Goal: Task Accomplishment & Management: Manage account settings

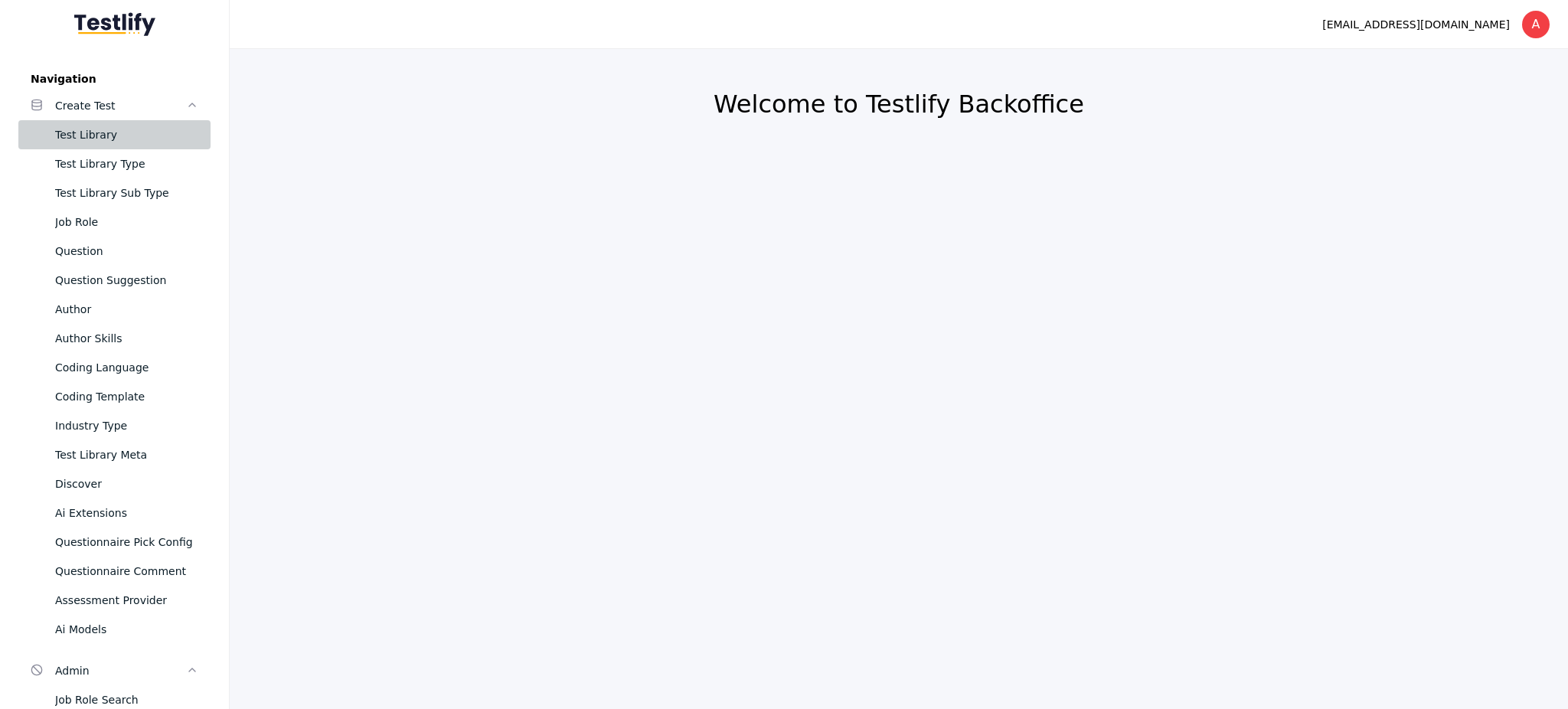
click at [66, 135] on div "Test Library" at bounding box center [126, 134] width 143 height 18
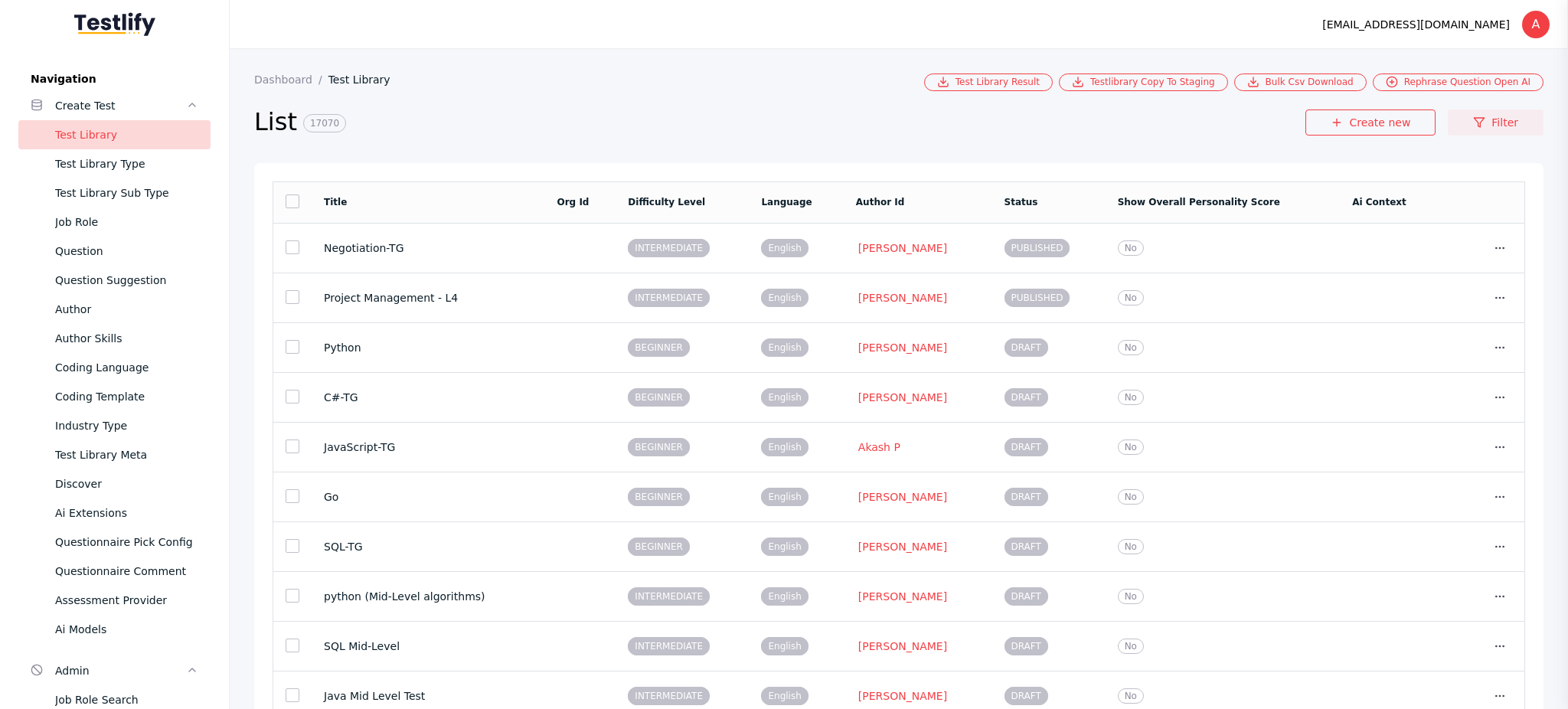
click at [1523, 122] on link "Filter" at bounding box center [1495, 123] width 95 height 26
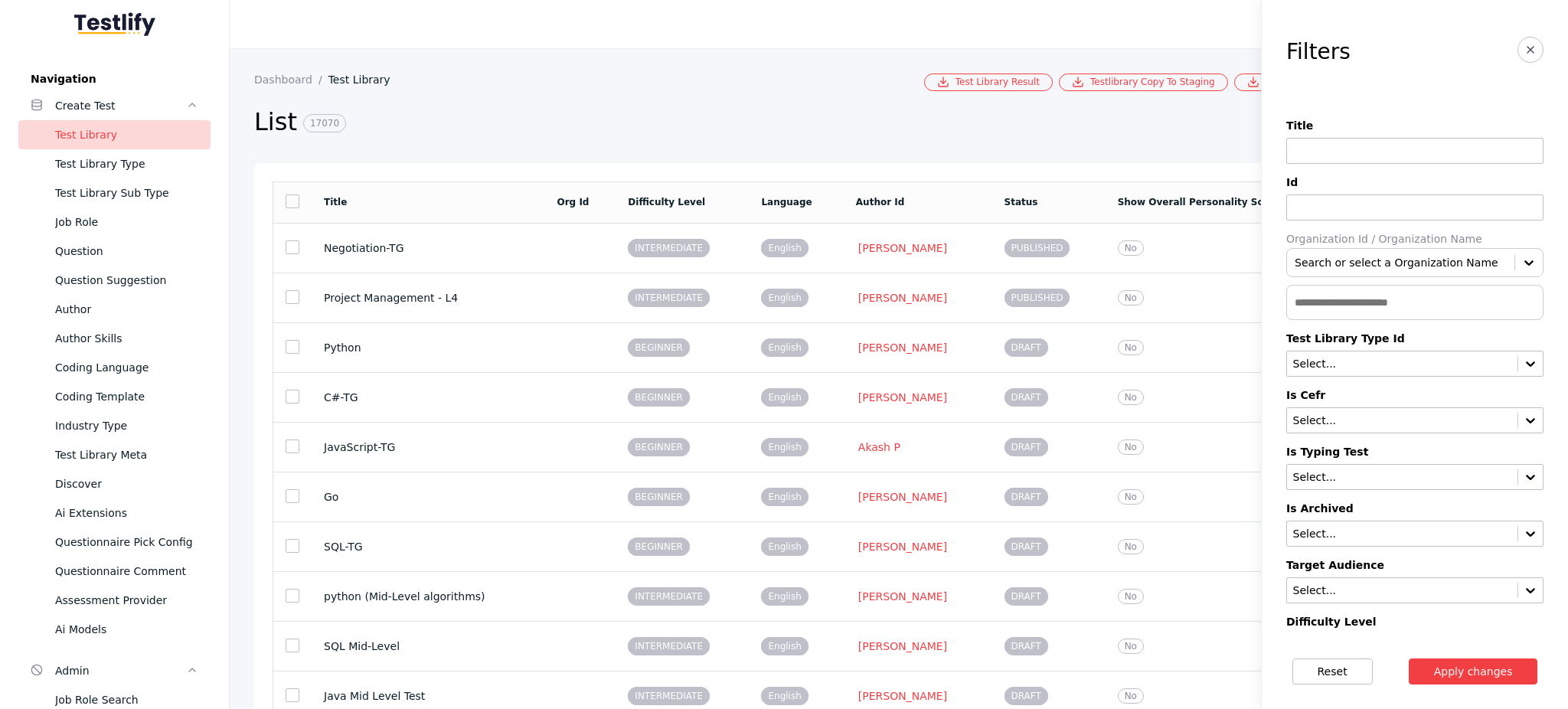
click at [1323, 212] on input at bounding box center [1415, 208] width 257 height 26
paste input "**********"
type input "**********"
click at [1409, 659] on button "Apply changes" at bounding box center [1473, 672] width 129 height 26
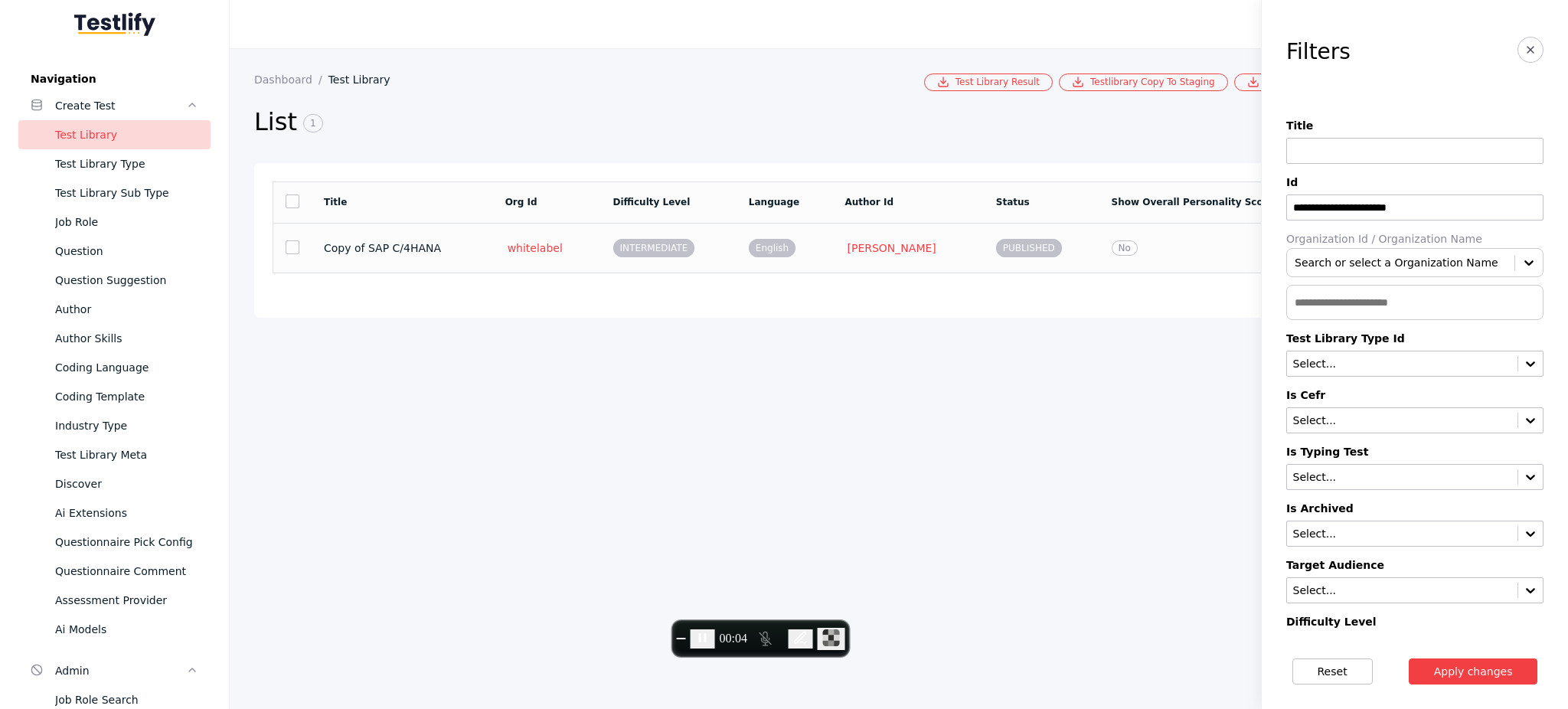
click at [778, 247] on span "English" at bounding box center [771, 248] width 46 height 18
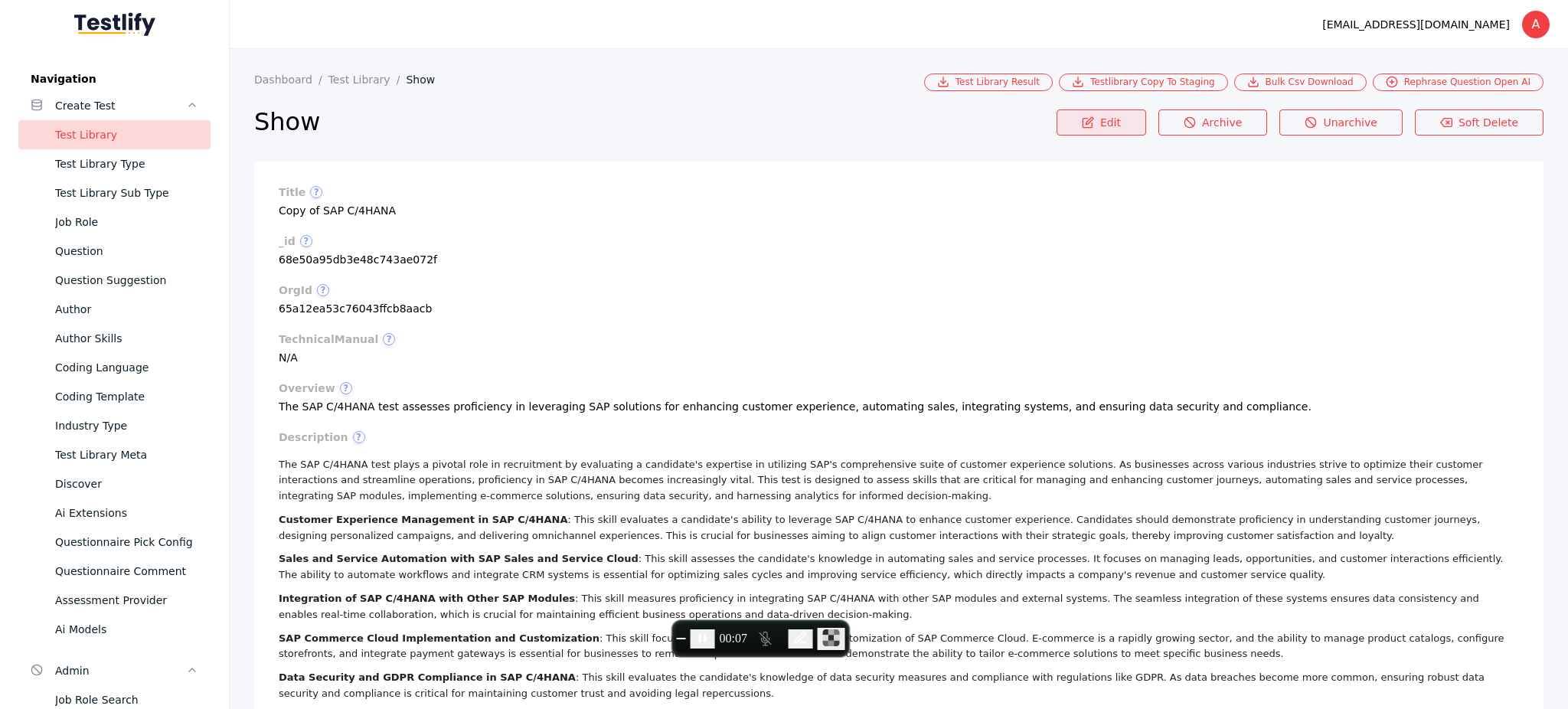
click at [1125, 120] on link "Edit" at bounding box center [1101, 123] width 90 height 26
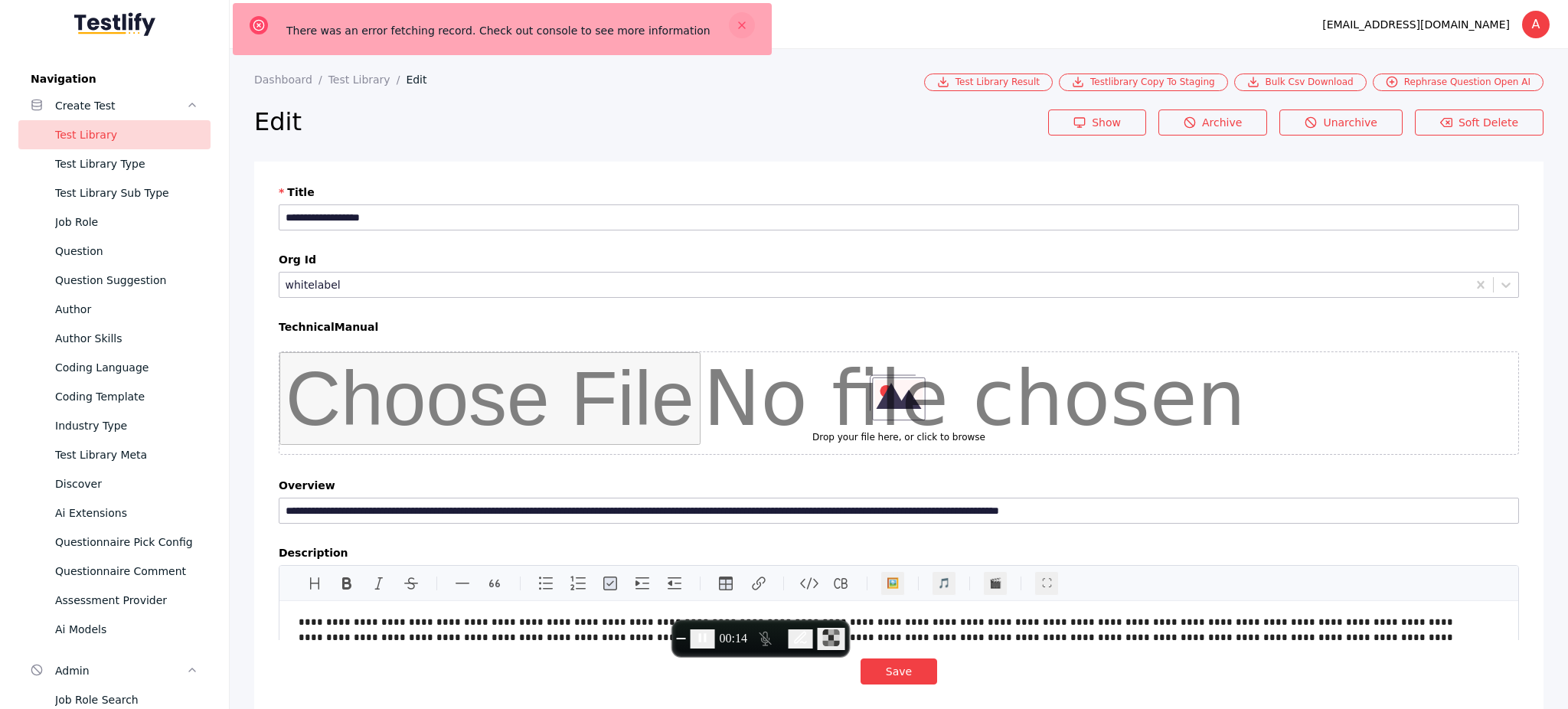
drag, startPoint x: 1125, startPoint y: 120, endPoint x: 688, endPoint y: 24, distance: 447.4
click at [739, 24] on line at bounding box center [742, 25] width 6 height 6
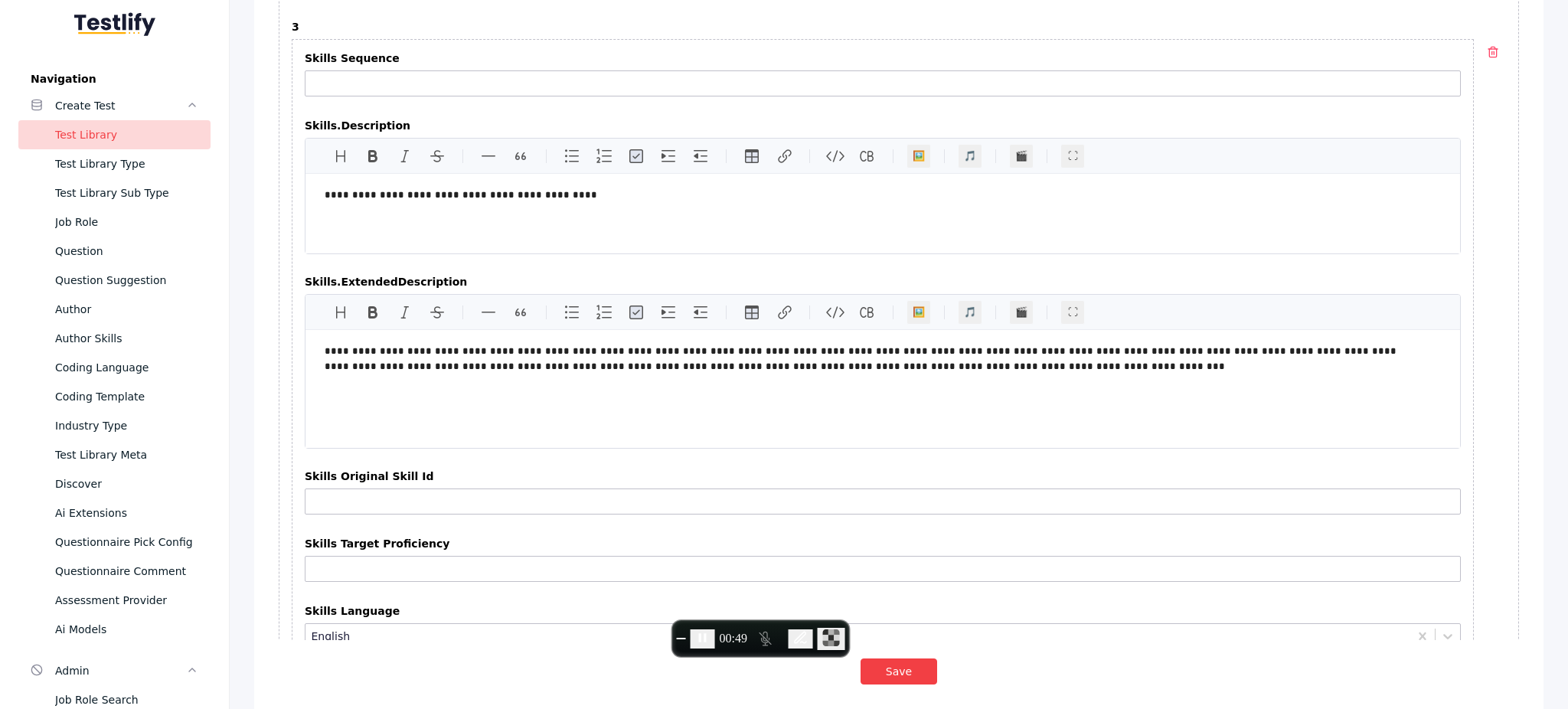
scroll to position [2747, 0]
click at [461, 97] on input "Skills Sequence" at bounding box center [882, 84] width 1156 height 26
type input "*"
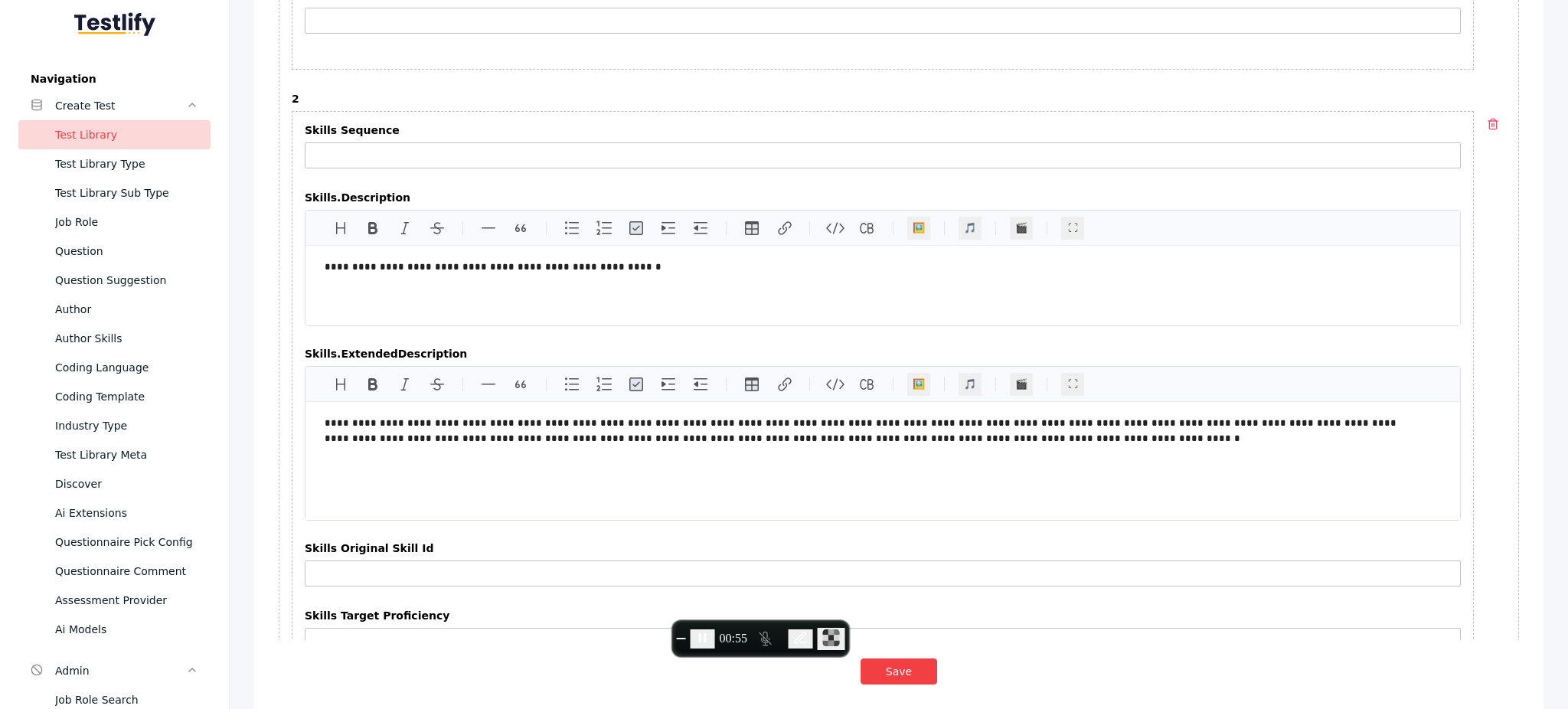
scroll to position [1851, 0]
click at [518, 171] on input "Skills Sequence" at bounding box center [882, 158] width 1156 height 26
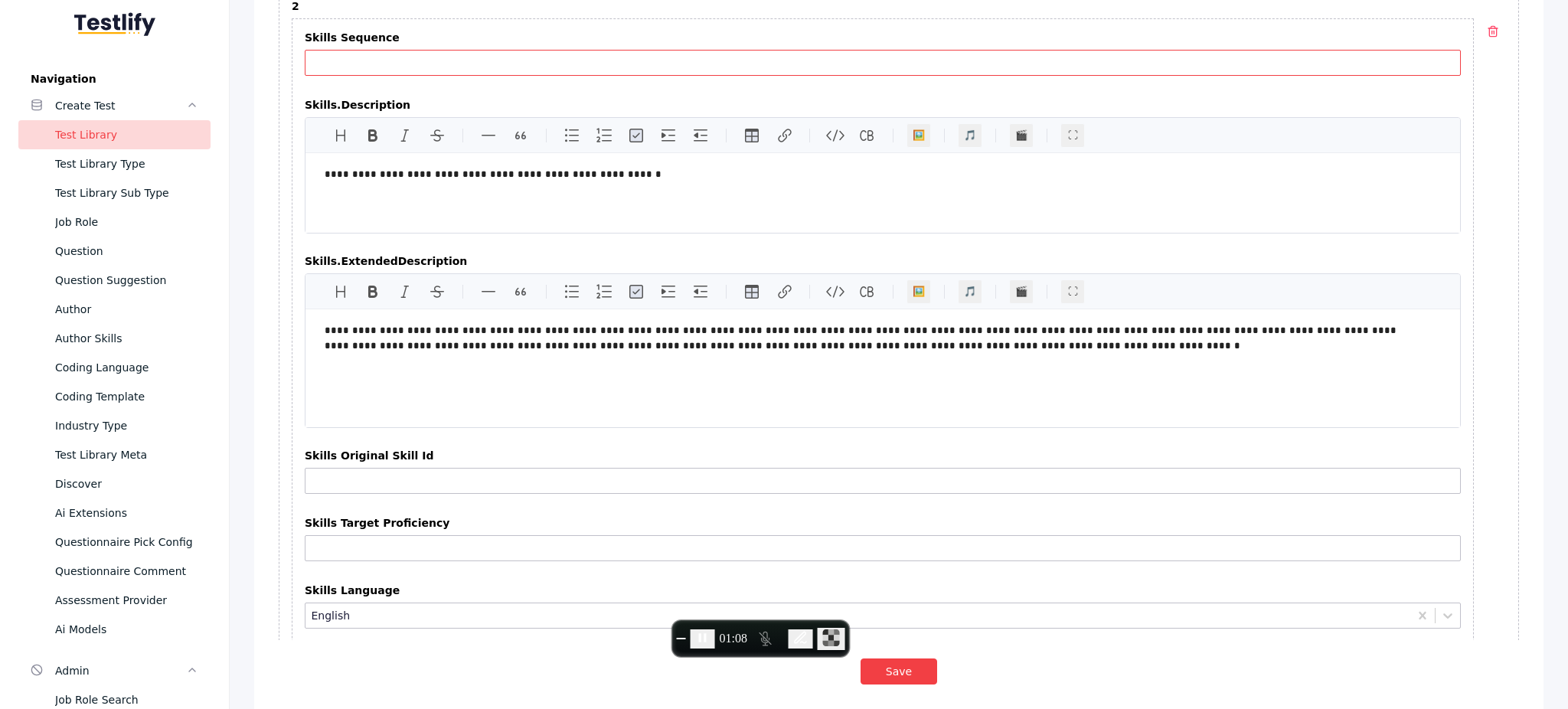
type input "*"
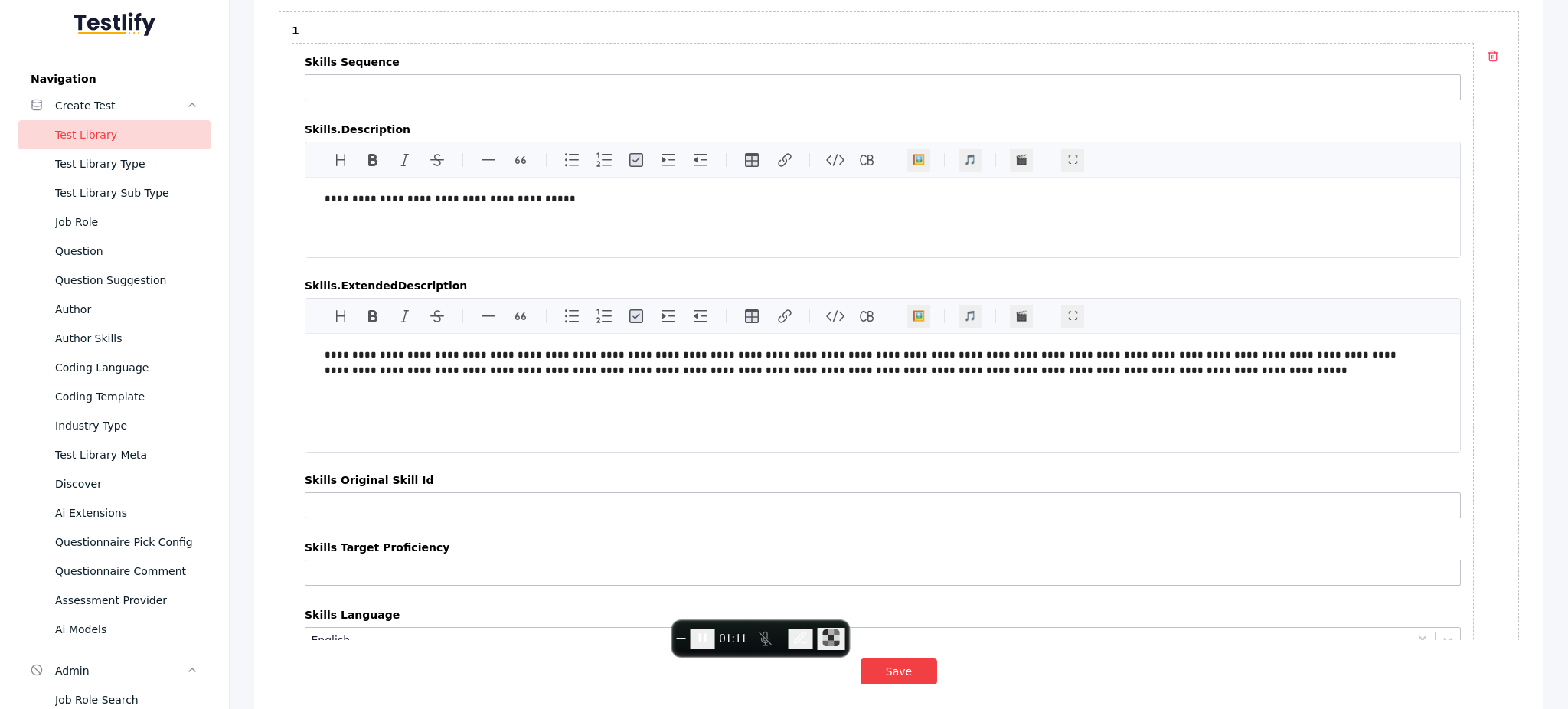
scroll to position [997, 0]
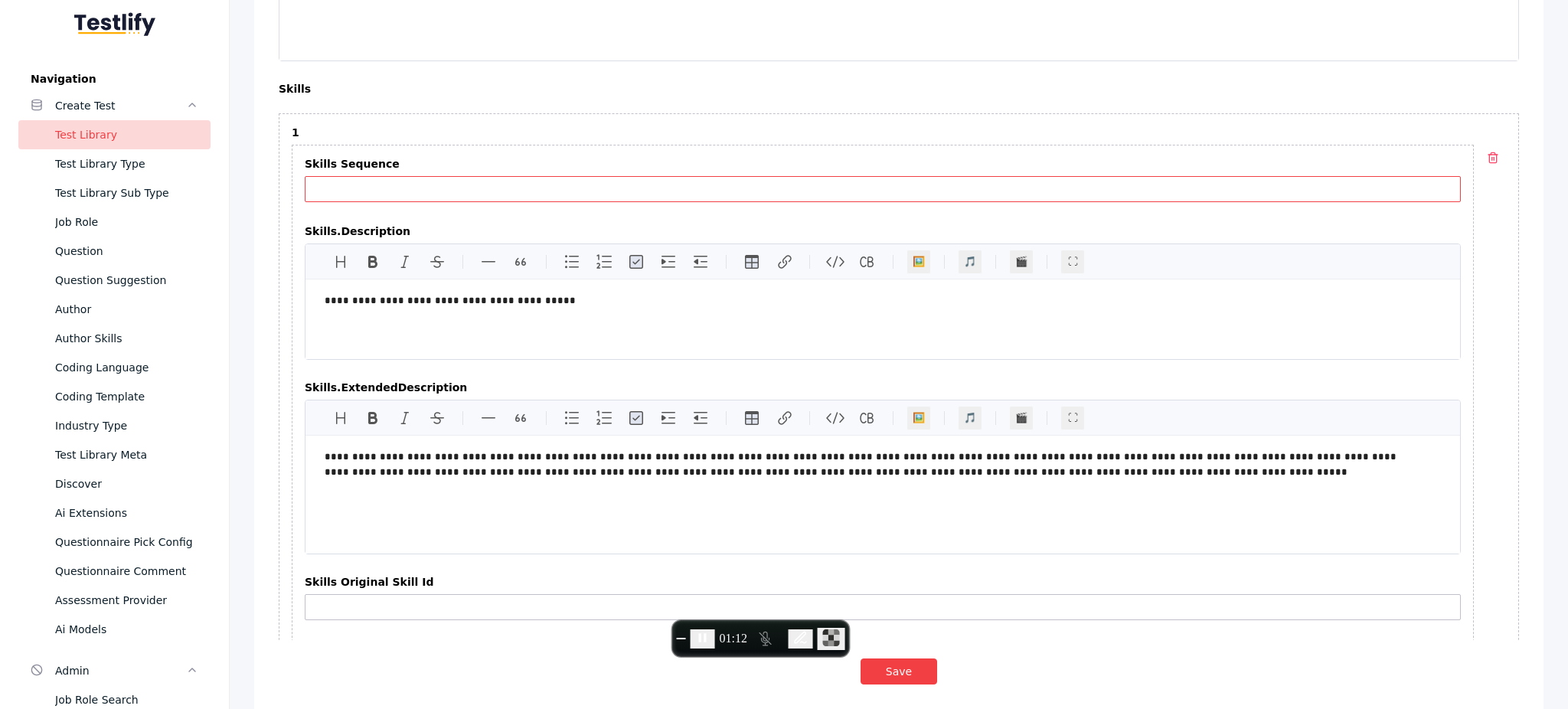
click at [482, 202] on input "Skills Sequence" at bounding box center [882, 189] width 1156 height 26
type input "*"
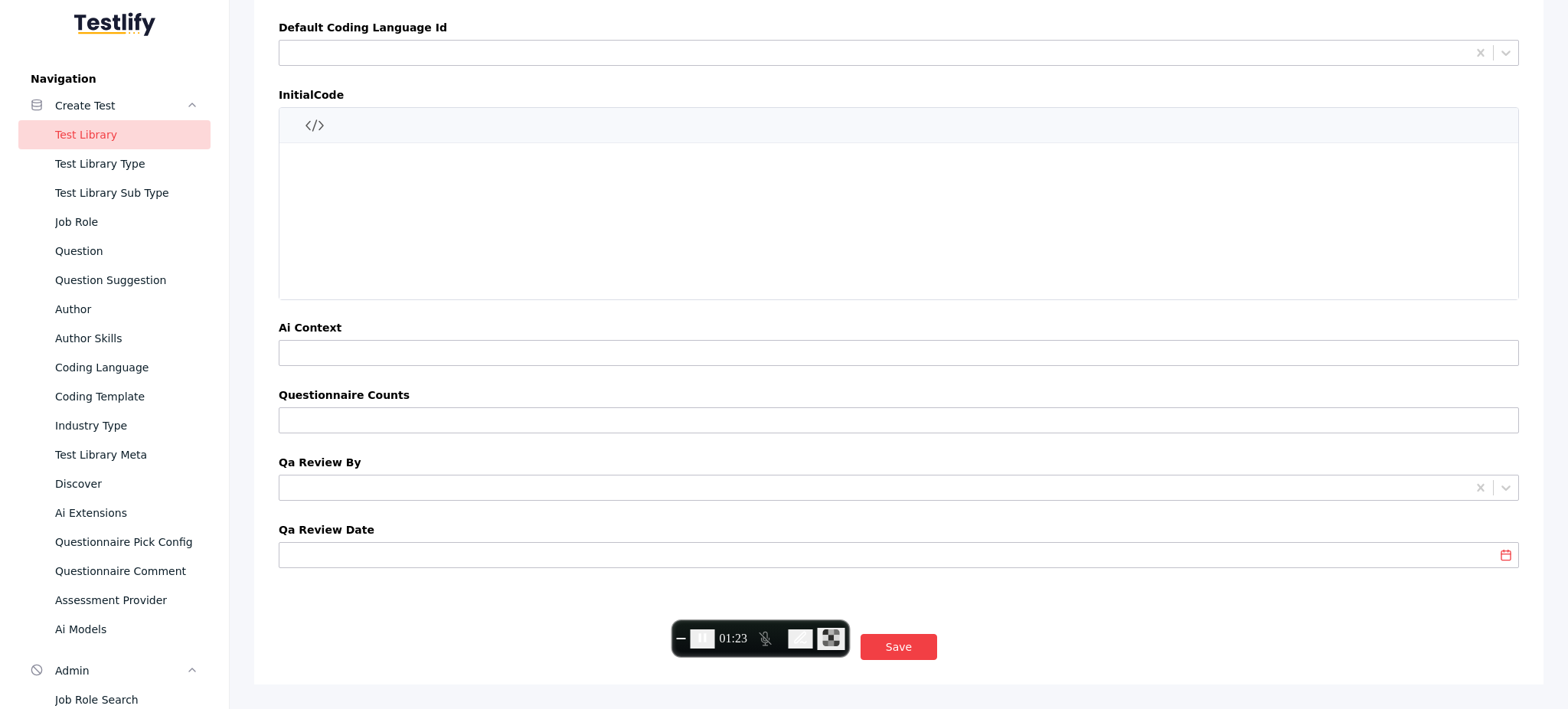
scroll to position [16888, 0]
click at [911, 643] on button "Save" at bounding box center [899, 648] width 77 height 26
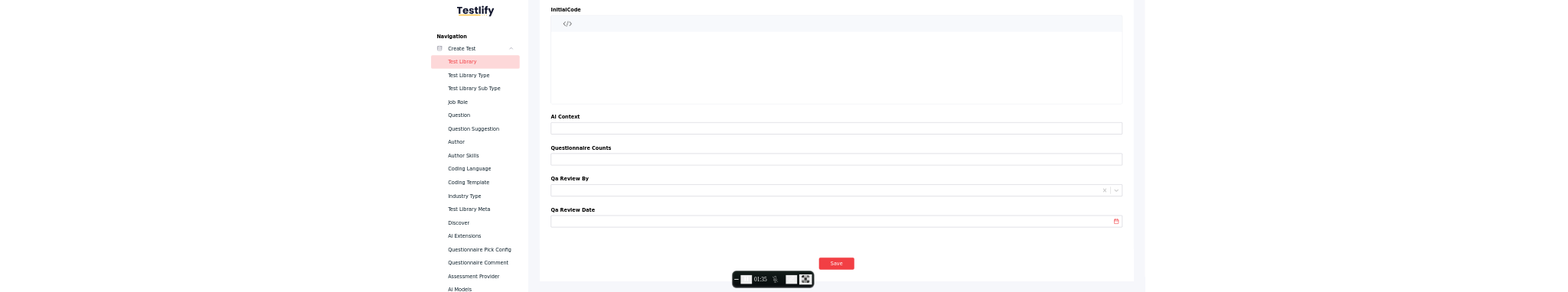
scroll to position [16957, 0]
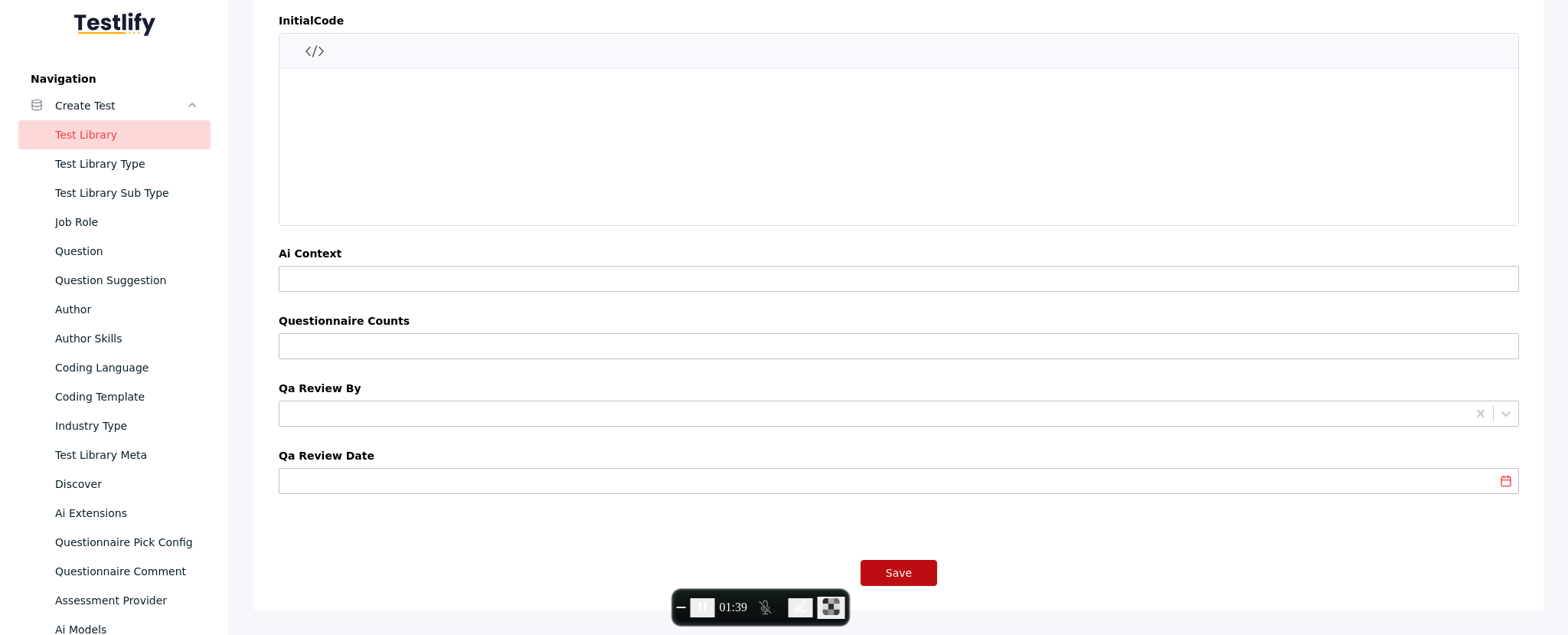
click at [917, 567] on button "Save" at bounding box center [899, 573] width 77 height 26
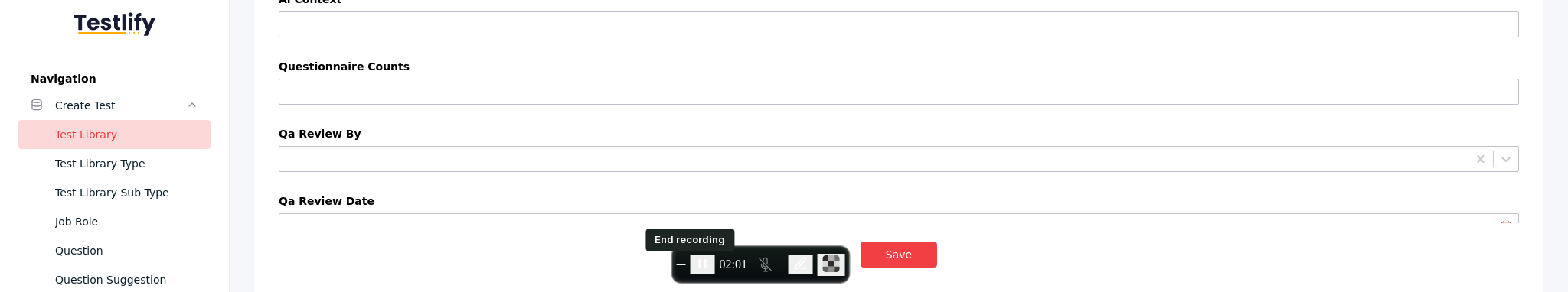
click at [683, 266] on button "End recording" at bounding box center [681, 265] width 9 height 2
